Goal: Task Accomplishment & Management: Manage account settings

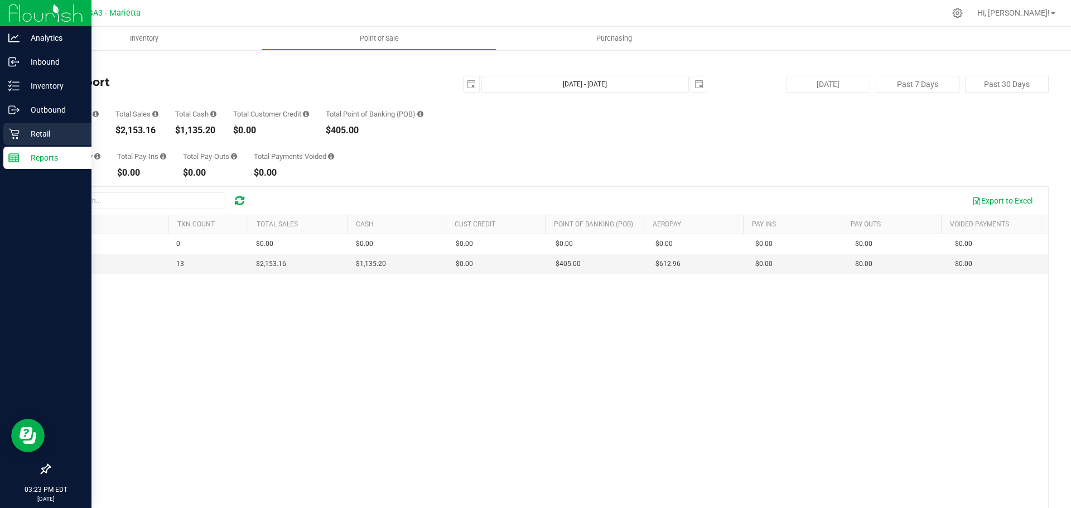
click at [44, 129] on p "Retail" at bounding box center [53, 133] width 67 height 13
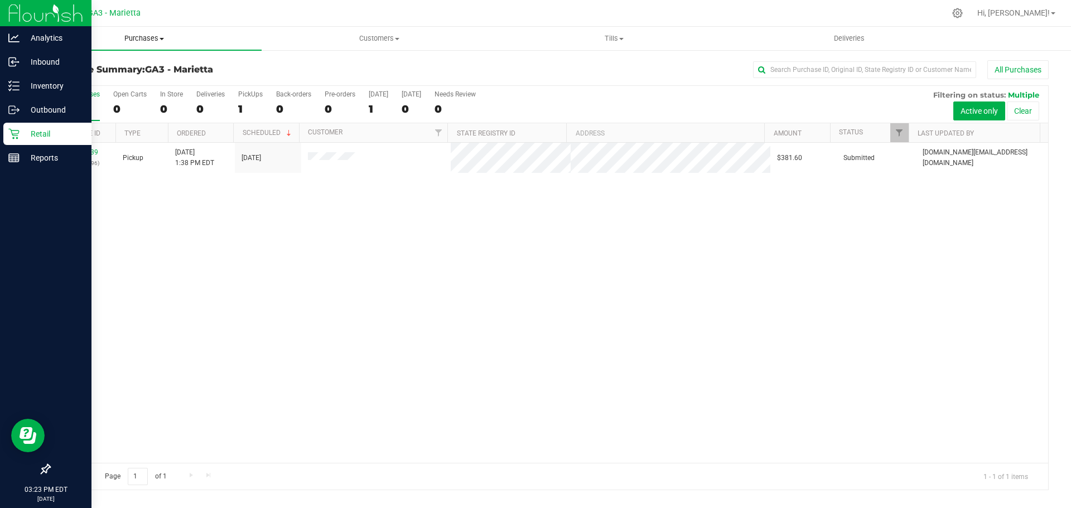
click at [145, 40] on span "Purchases" at bounding box center [144, 38] width 235 height 10
click at [153, 36] on span "Purchases" at bounding box center [144, 38] width 235 height 10
click at [118, 66] on span "Summary of purchases" at bounding box center [84, 66] width 114 height 9
click at [156, 34] on span "Purchases" at bounding box center [144, 38] width 235 height 10
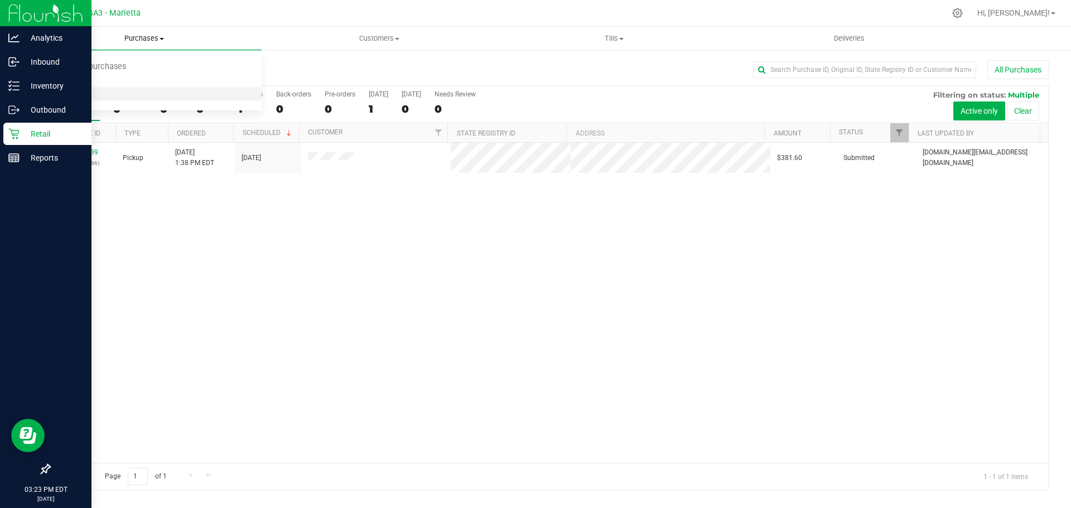
click at [79, 91] on span "All purchases" at bounding box center [66, 93] width 79 height 9
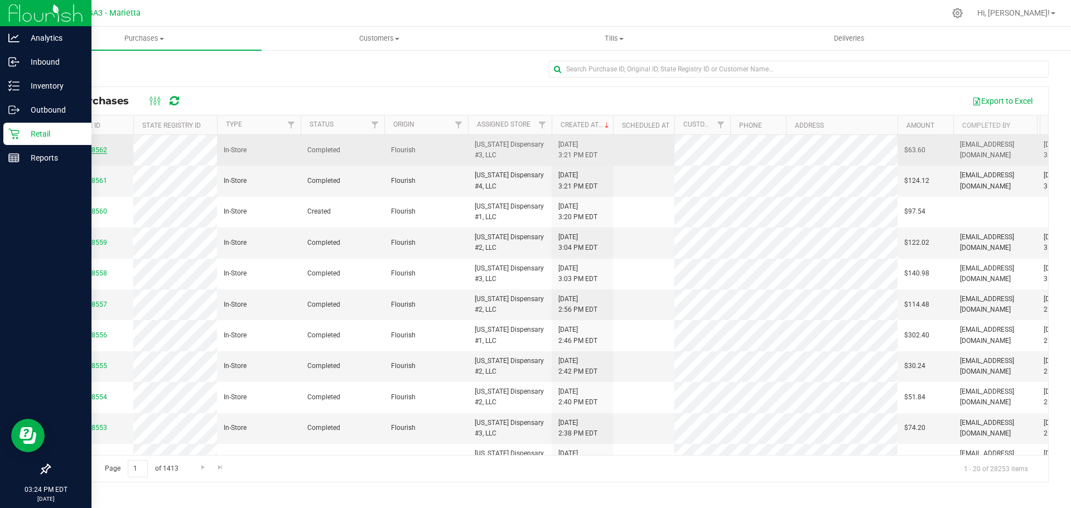
click at [98, 153] on link "00028562" at bounding box center [91, 150] width 31 height 8
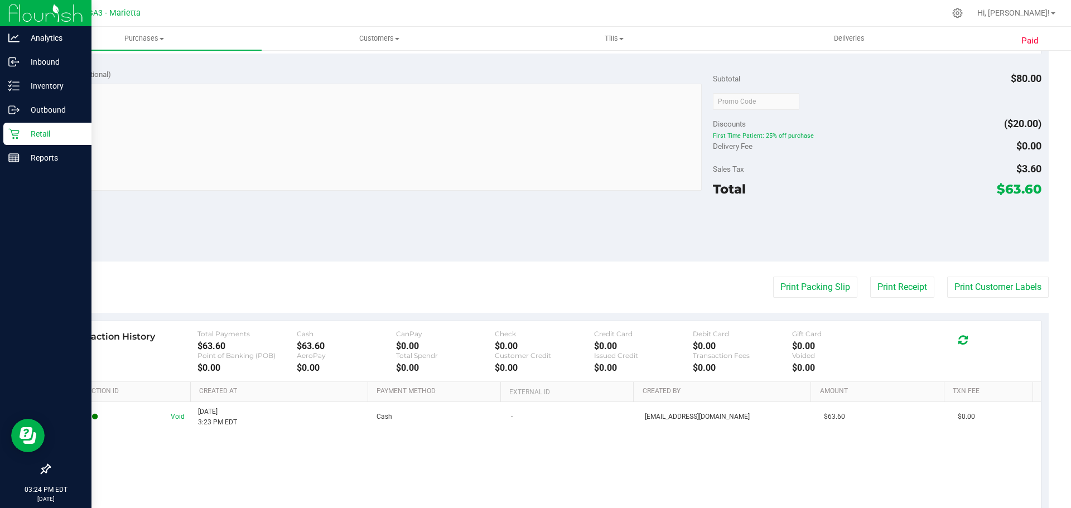
scroll to position [346, 0]
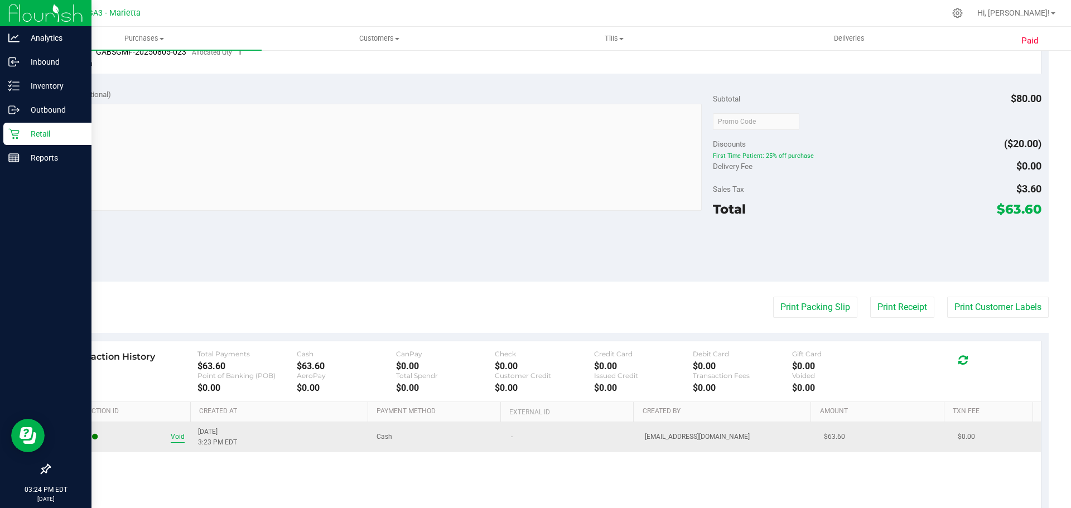
click at [172, 439] on span "Void" at bounding box center [178, 437] width 14 height 11
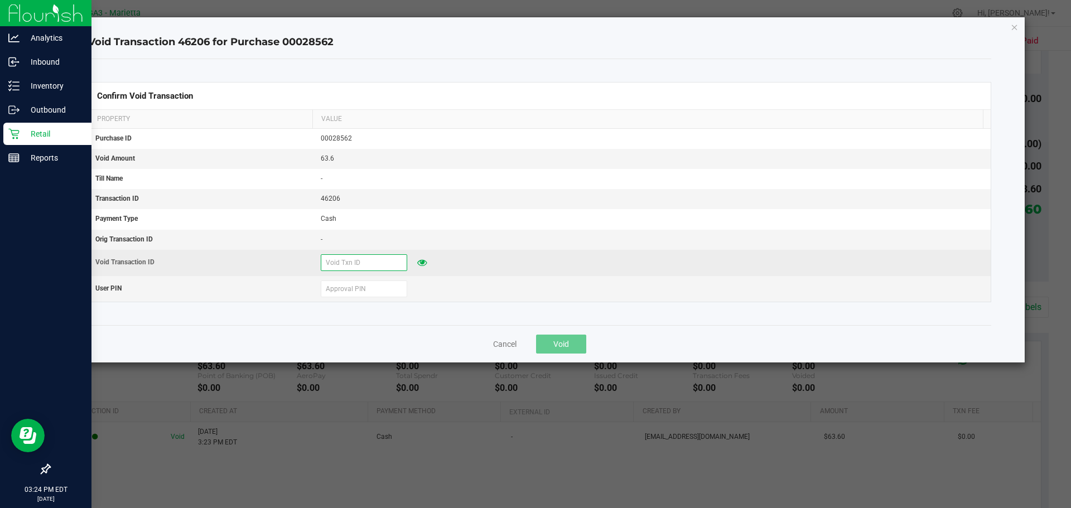
click at [375, 261] on input "text" at bounding box center [364, 262] width 86 height 17
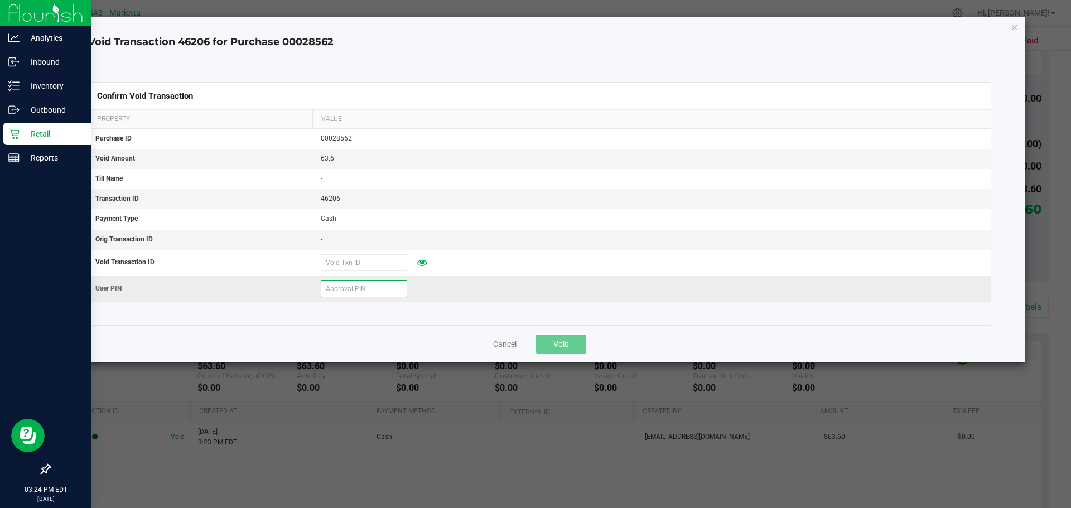
click at [365, 288] on input "text" at bounding box center [364, 289] width 86 height 17
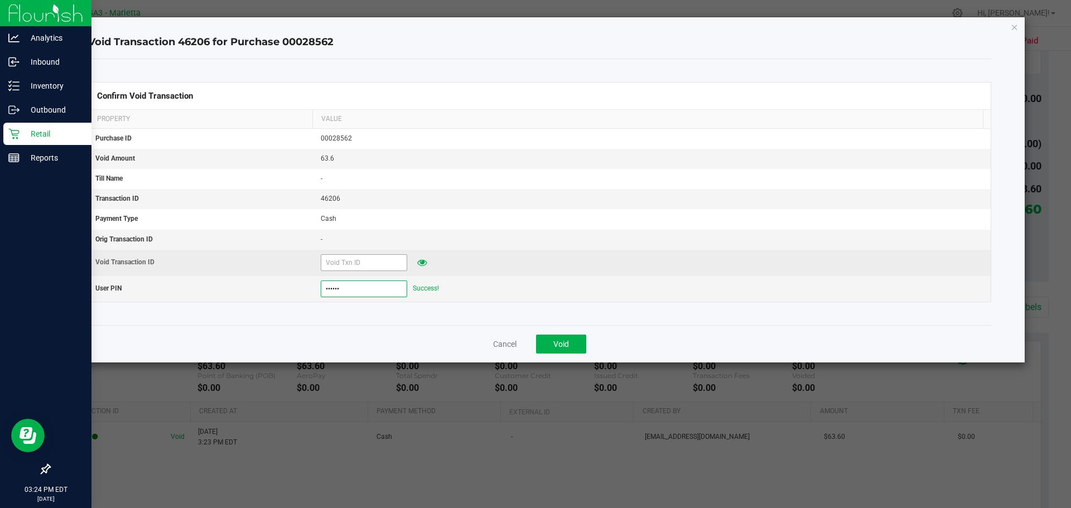
type input "863772"
click at [368, 268] on input "text" at bounding box center [364, 262] width 86 height 17
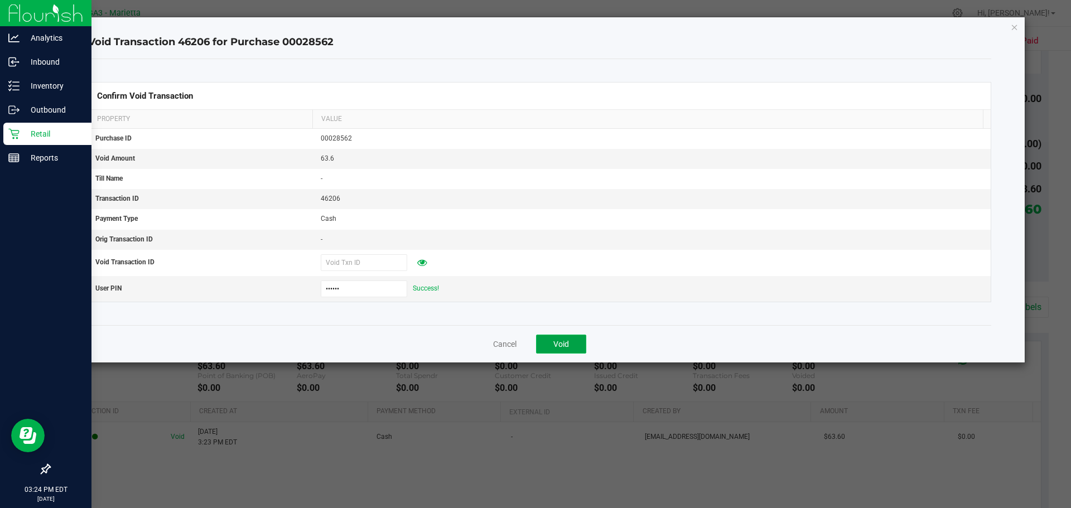
click at [564, 340] on span "Void" at bounding box center [561, 344] width 16 height 9
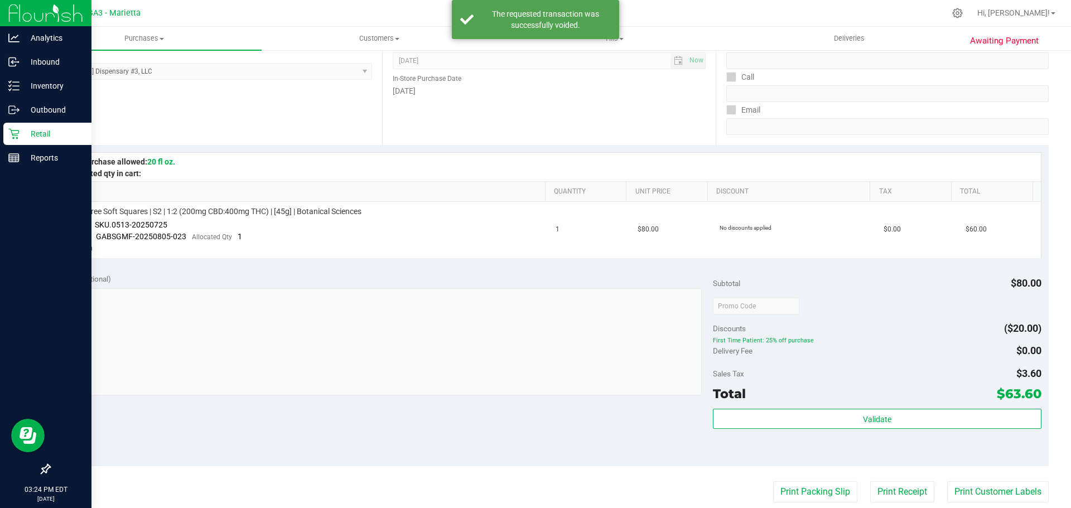
scroll to position [0, 0]
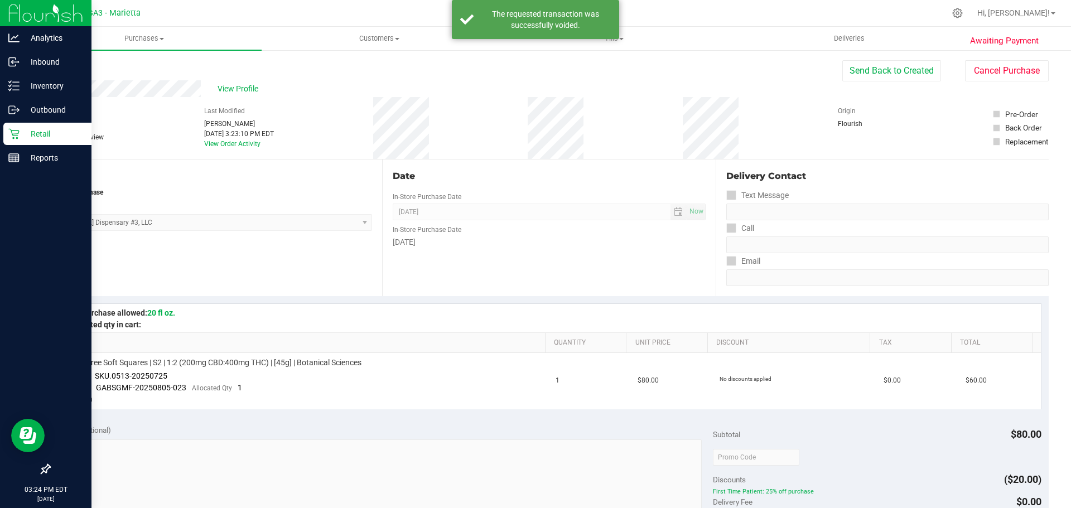
click at [54, 62] on div "Back" at bounding box center [57, 66] width 17 height 13
click at [54, 65] on link "Back" at bounding box center [57, 67] width 17 height 8
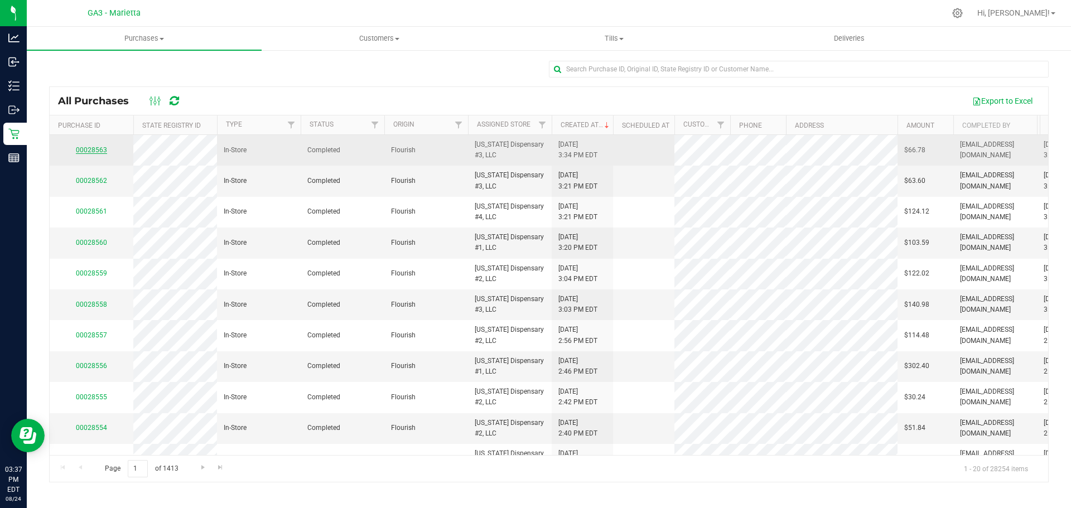
click at [97, 147] on link "00028563" at bounding box center [91, 150] width 31 height 8
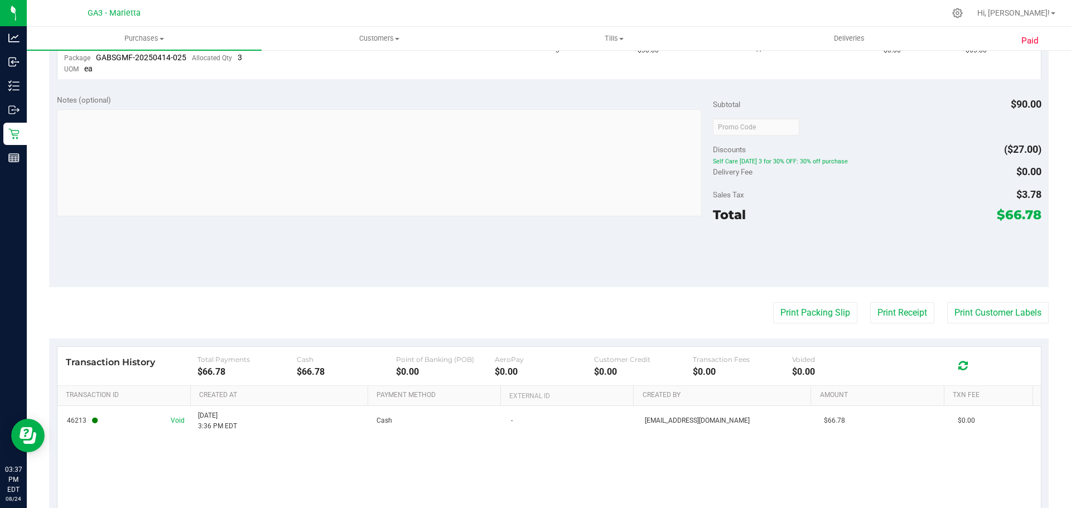
scroll to position [380, 0]
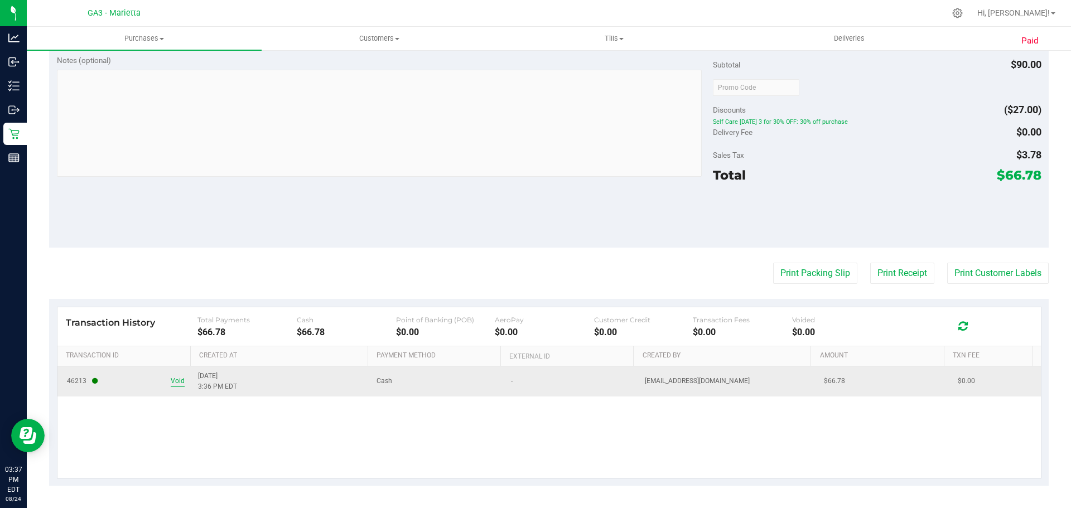
click at [176, 381] on span "Void" at bounding box center [178, 381] width 14 height 11
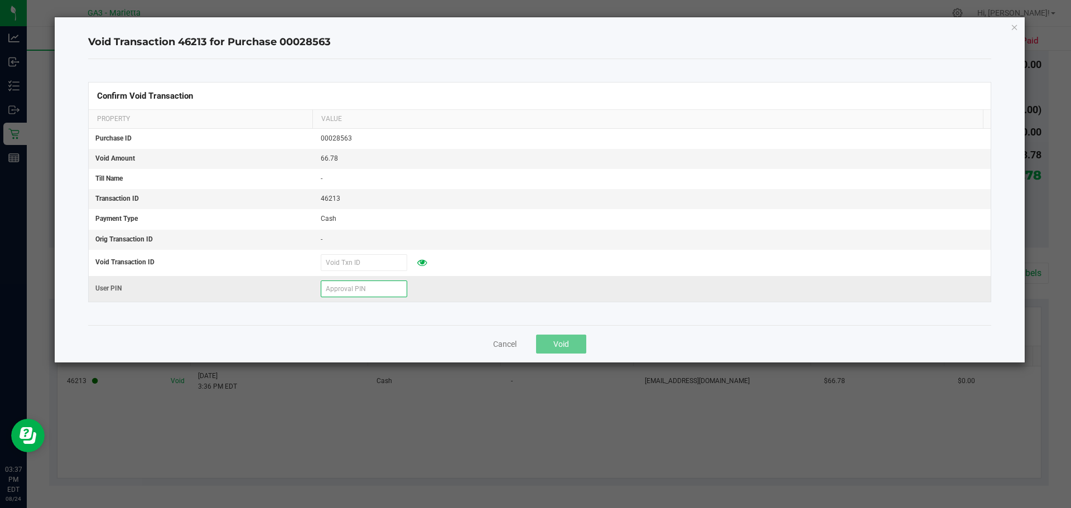
click at [355, 283] on input "text" at bounding box center [364, 289] width 86 height 17
type input "863772"
click at [544, 335] on button "Void" at bounding box center [561, 344] width 50 height 19
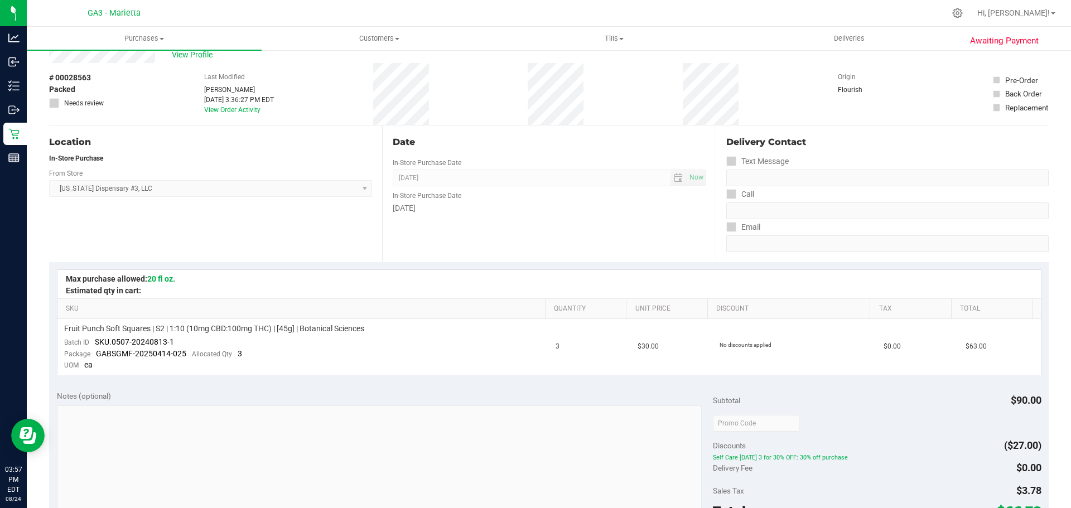
scroll to position [0, 0]
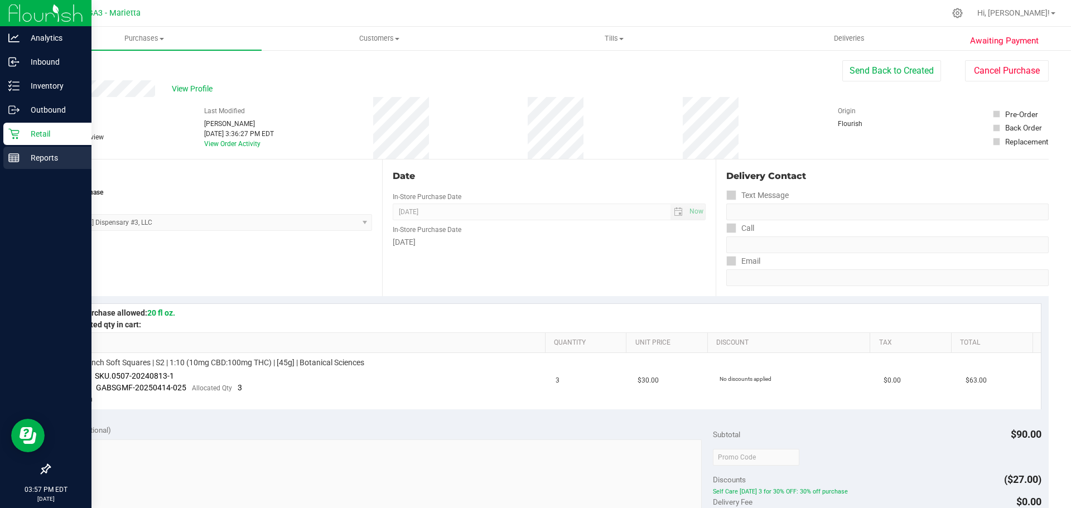
click at [8, 165] on div "Reports" at bounding box center [47, 158] width 88 height 22
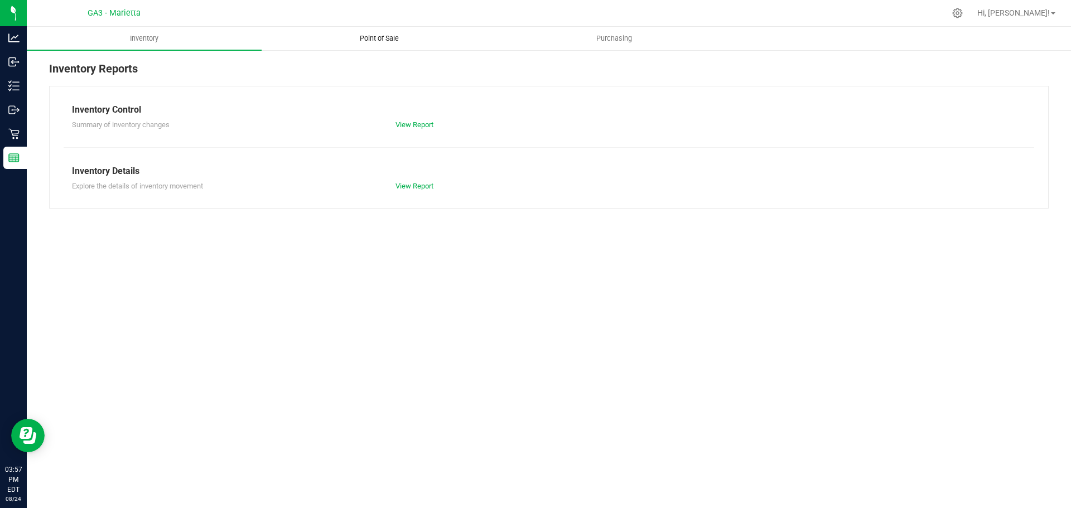
click at [363, 40] on span "Point of Sale" at bounding box center [379, 38] width 69 height 10
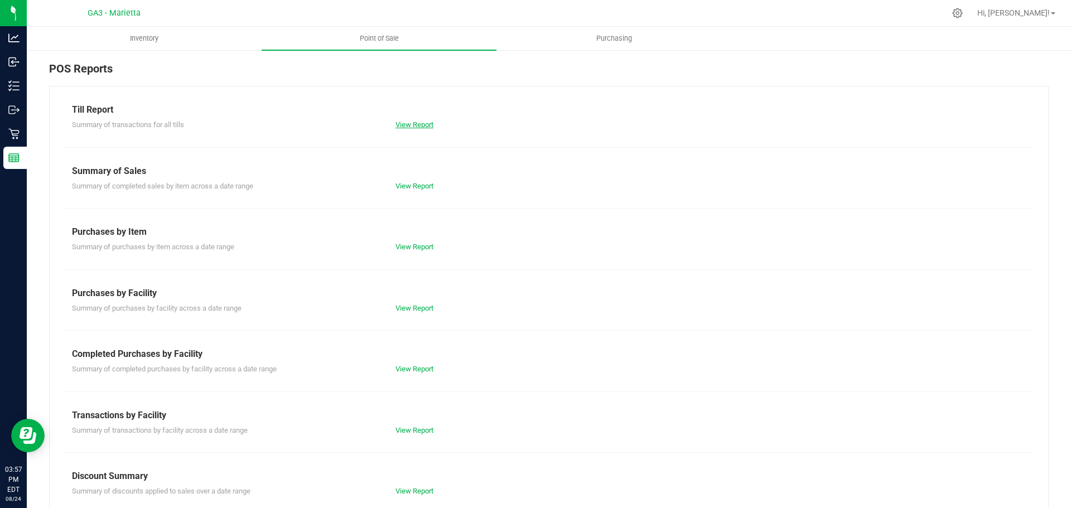
click at [429, 128] on link "View Report" at bounding box center [415, 125] width 38 height 8
